Goal: Check status

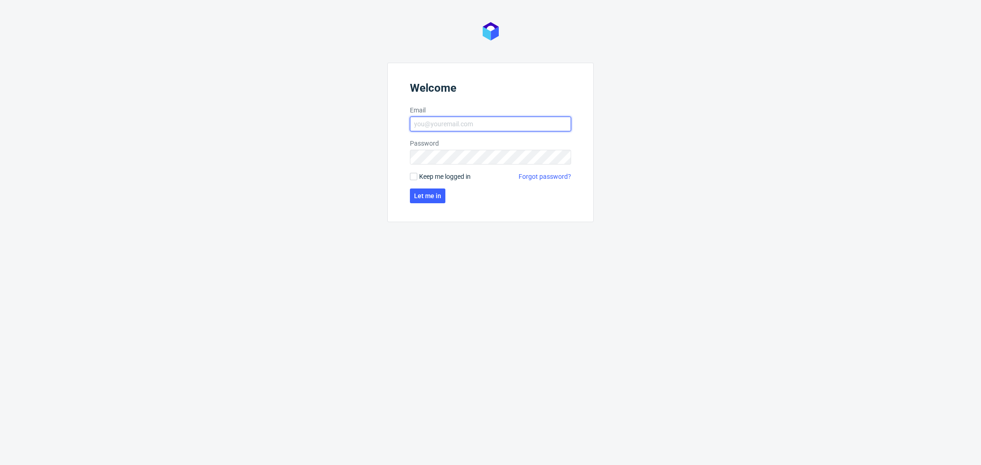
click at [502, 124] on input "Email" at bounding box center [490, 124] width 161 height 15
type input "[PERSON_NAME][EMAIL_ADDRESS][PERSON_NAME][DOMAIN_NAME]"
click button "Let me in" at bounding box center [427, 195] width 35 height 15
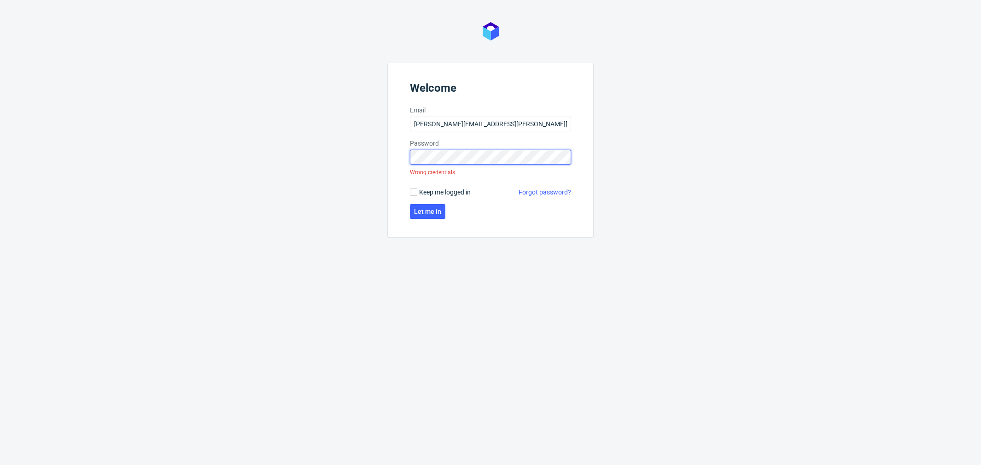
click at [359, 157] on div "Welcome Email [PERSON_NAME][EMAIL_ADDRESS][PERSON_NAME][DOMAIN_NAME] Password W…" at bounding box center [490, 232] width 981 height 465
click button "Let me in" at bounding box center [427, 211] width 35 height 15
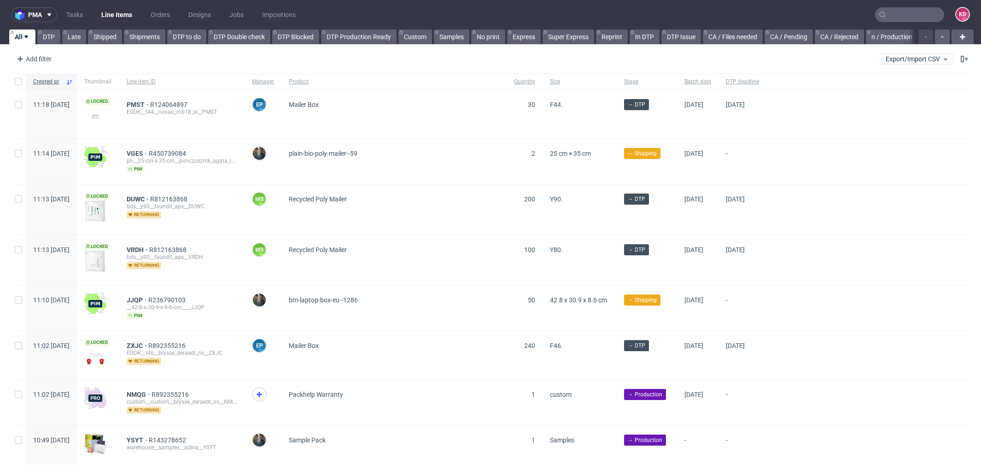
click at [636, 68] on div "Add filter Hide filters Clear all Export/Import CSV" at bounding box center [490, 59] width 981 height 22
click at [918, 18] on input "text" at bounding box center [909, 14] width 69 height 15
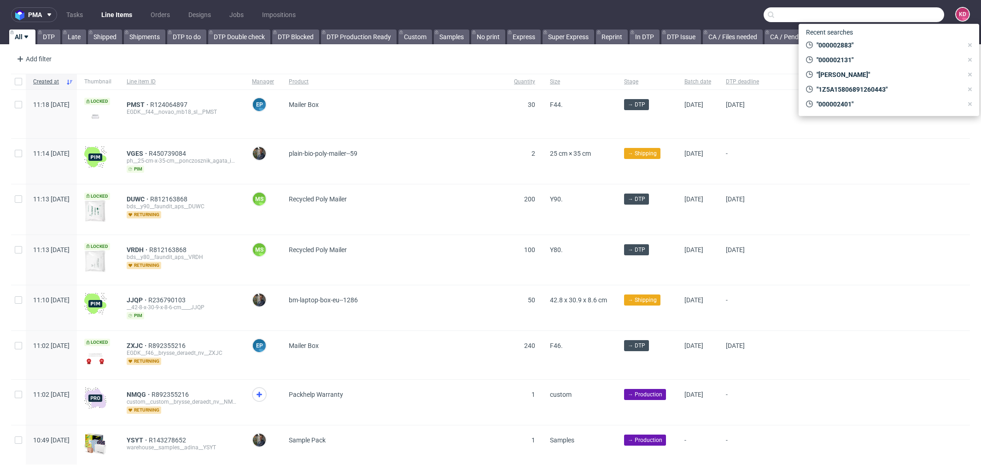
paste input "R010694285"
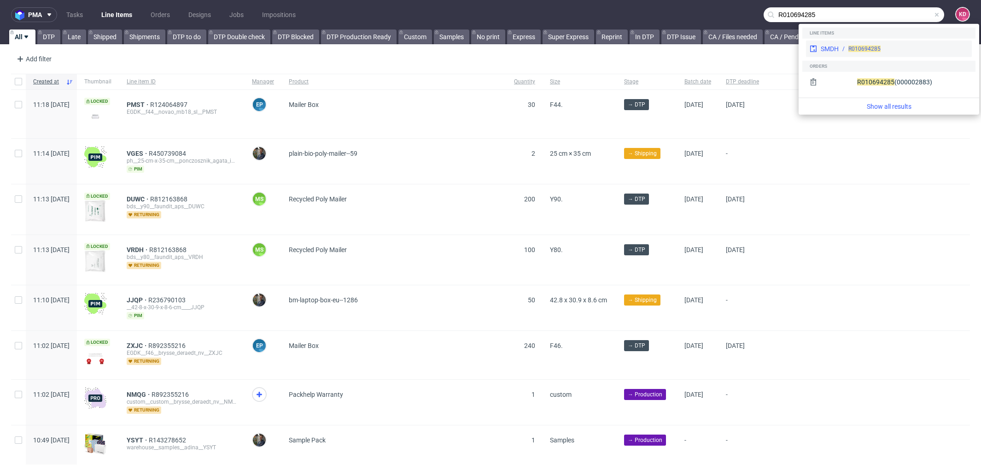
type input "R010694285"
click at [858, 52] on div "R010694285" at bounding box center [864, 49] width 32 height 8
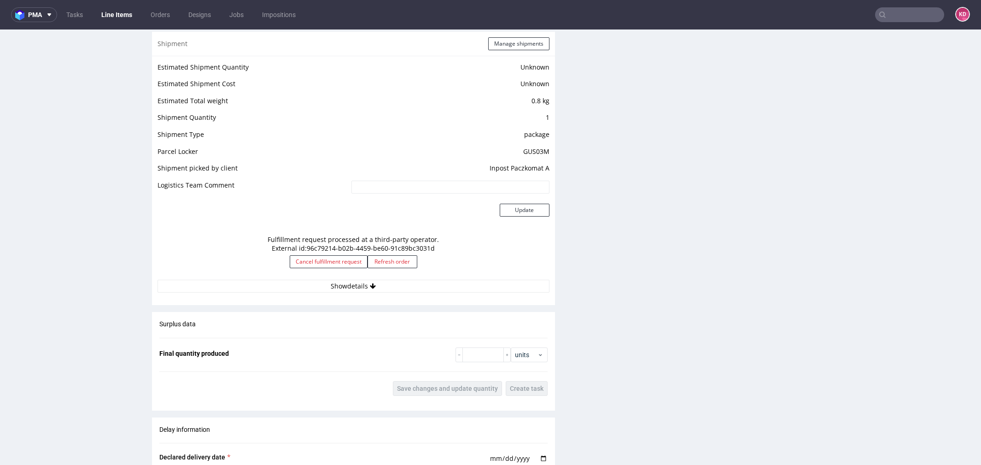
scroll to position [753, 0]
click at [396, 263] on button "Refresh order" at bounding box center [393, 262] width 50 height 13
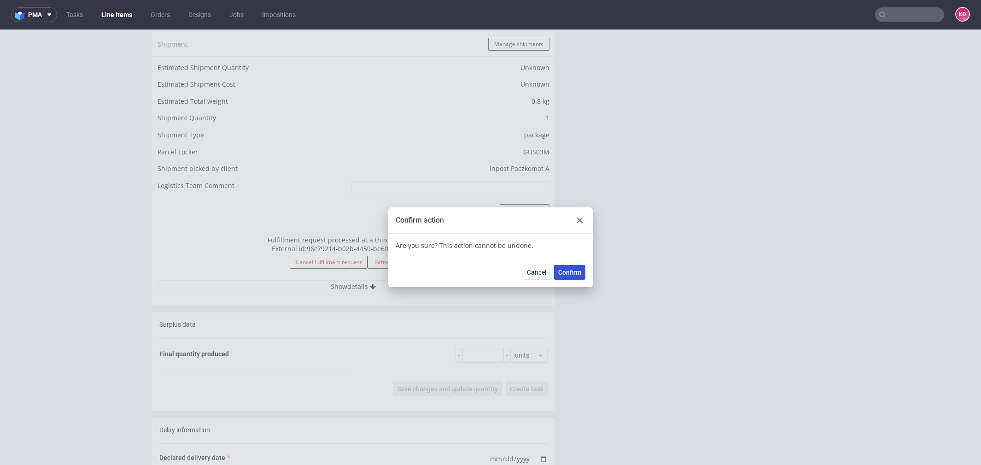
click at [564, 273] on span "Confirm" at bounding box center [569, 272] width 23 height 6
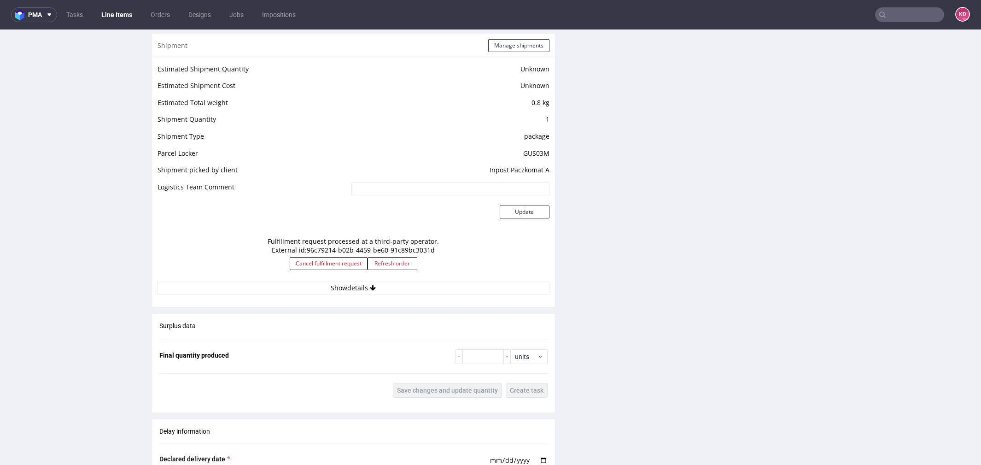
scroll to position [761, 0]
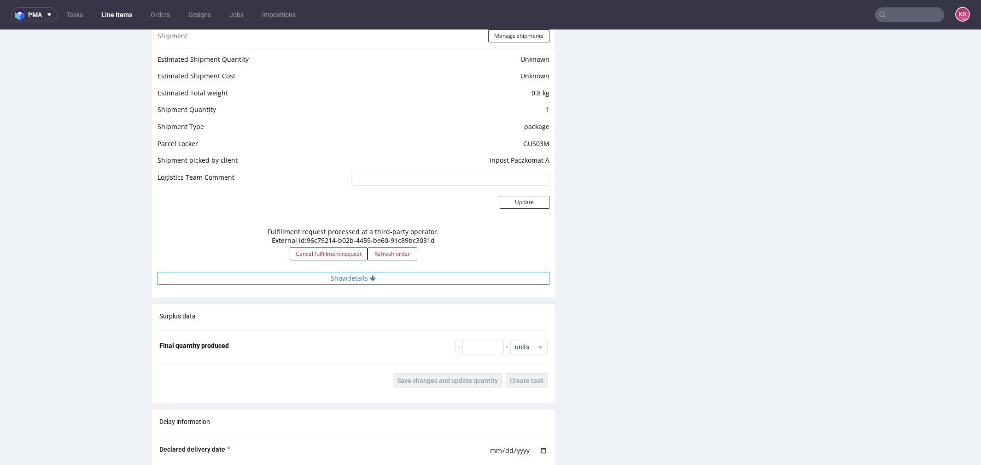
click at [377, 278] on button "Show details" at bounding box center [354, 278] width 392 height 13
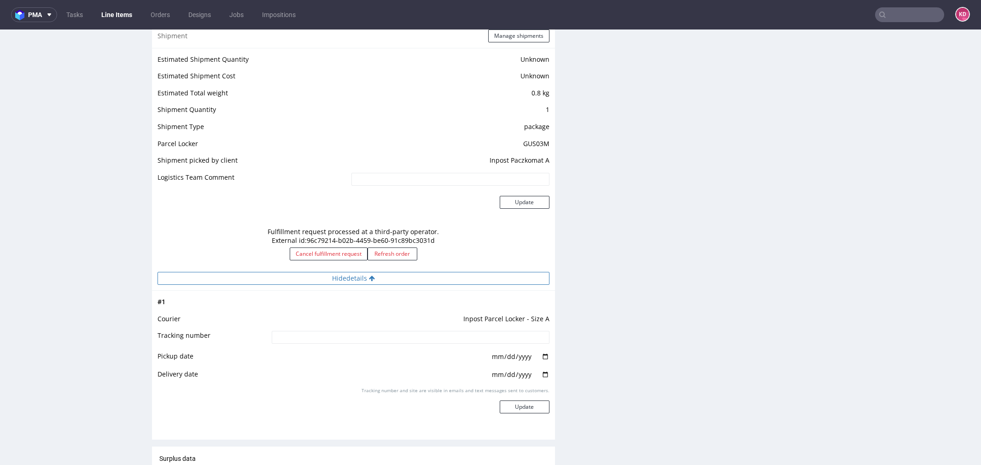
click at [377, 278] on button "Hide details" at bounding box center [354, 278] width 392 height 13
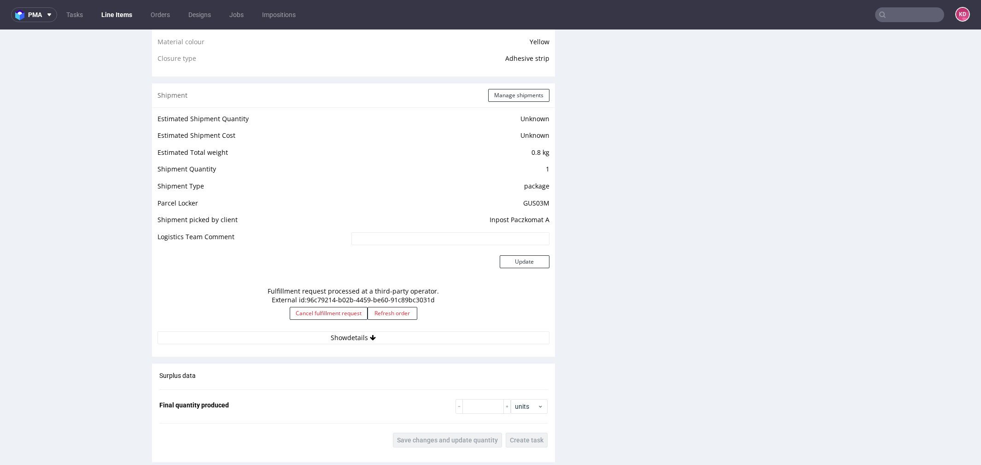
scroll to position [710, 0]
